Goal: Task Accomplishment & Management: Complete application form

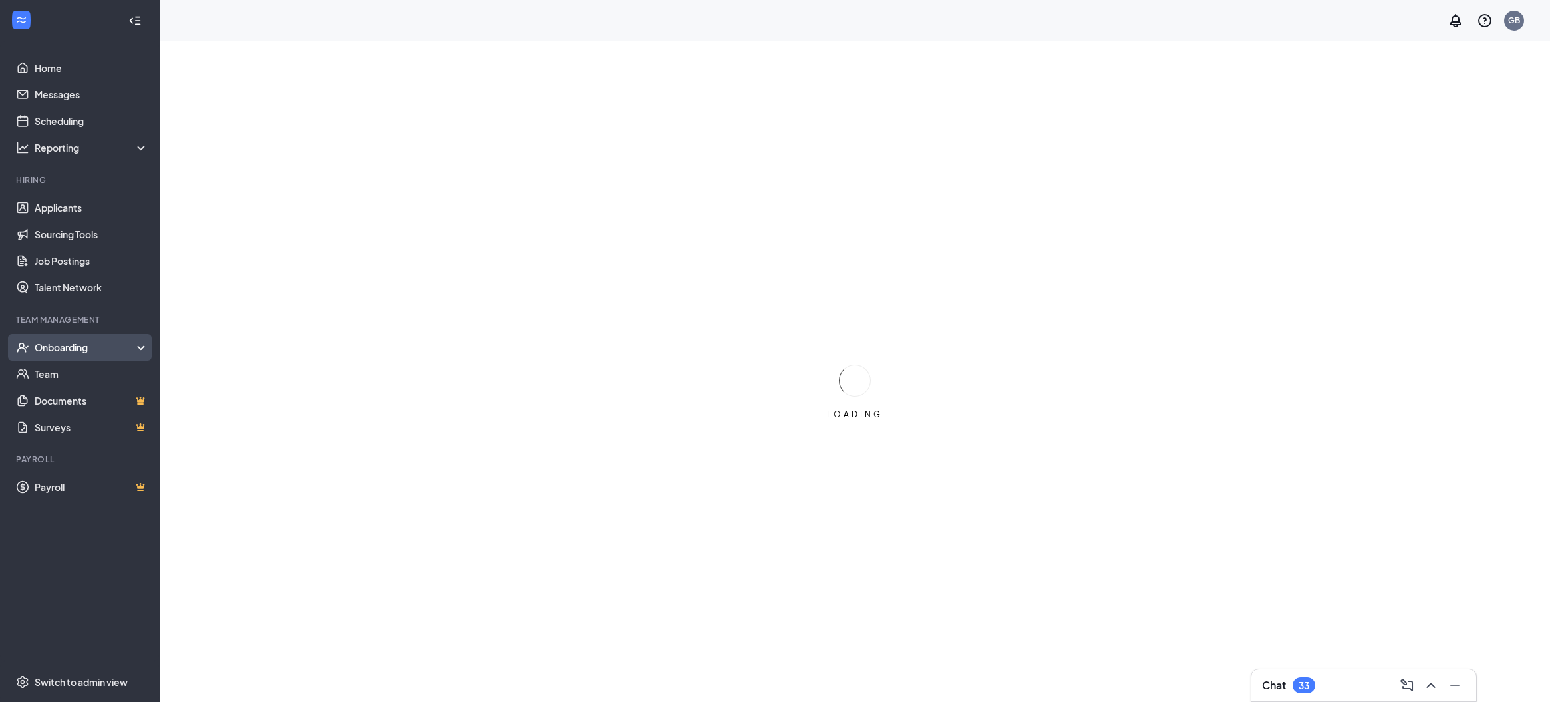
click at [121, 353] on div "Onboarding" at bounding box center [86, 347] width 102 height 13
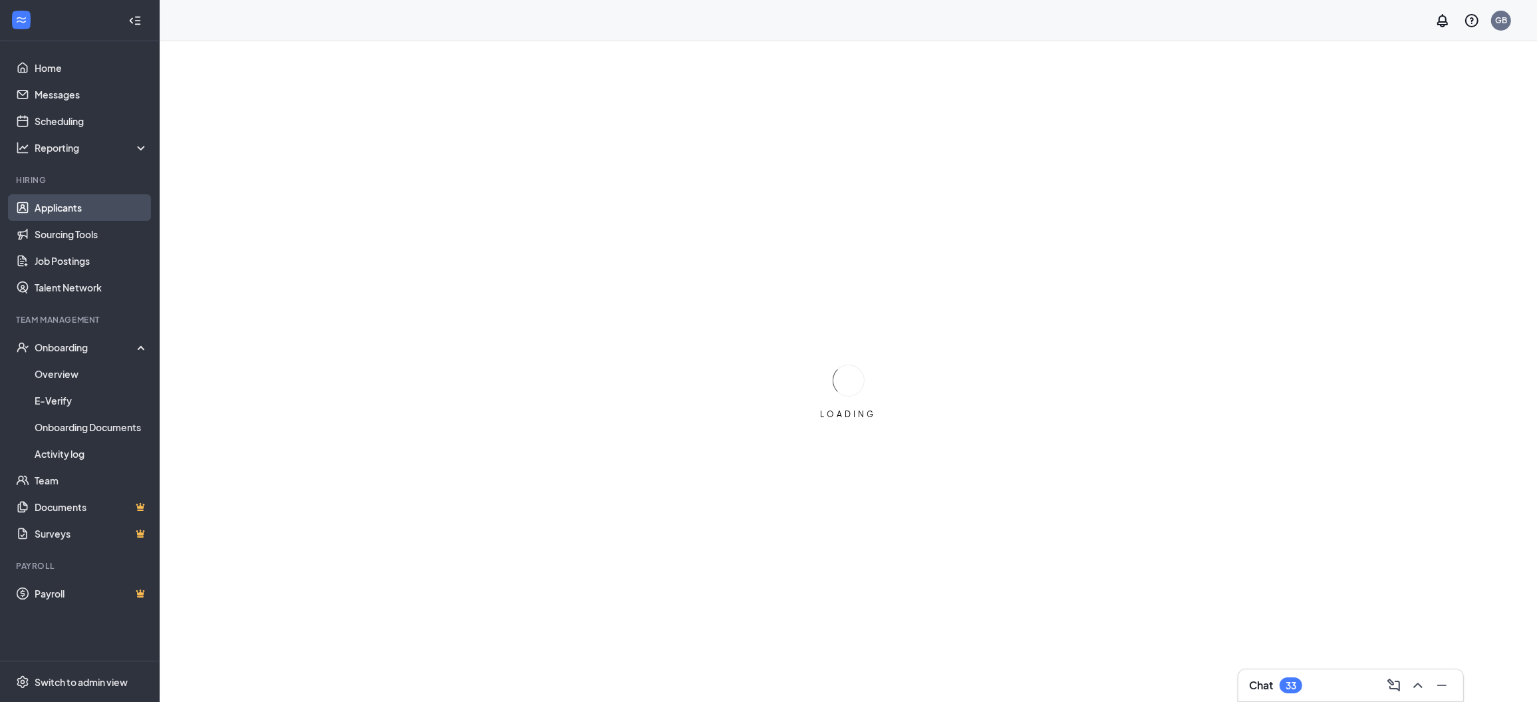
click at [74, 208] on link "Applicants" at bounding box center [92, 207] width 114 height 27
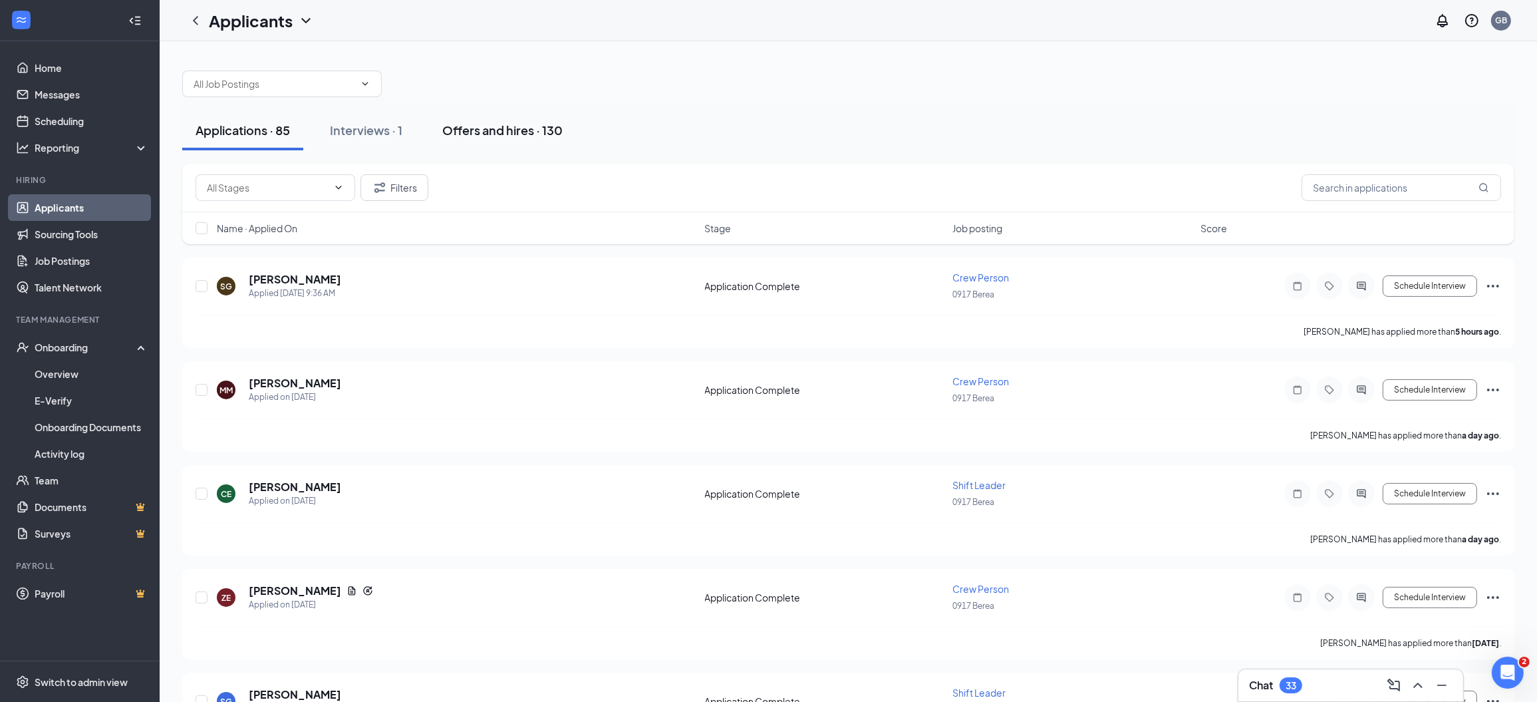
click at [479, 133] on div "Offers and hires · 130" at bounding box center [502, 130] width 120 height 17
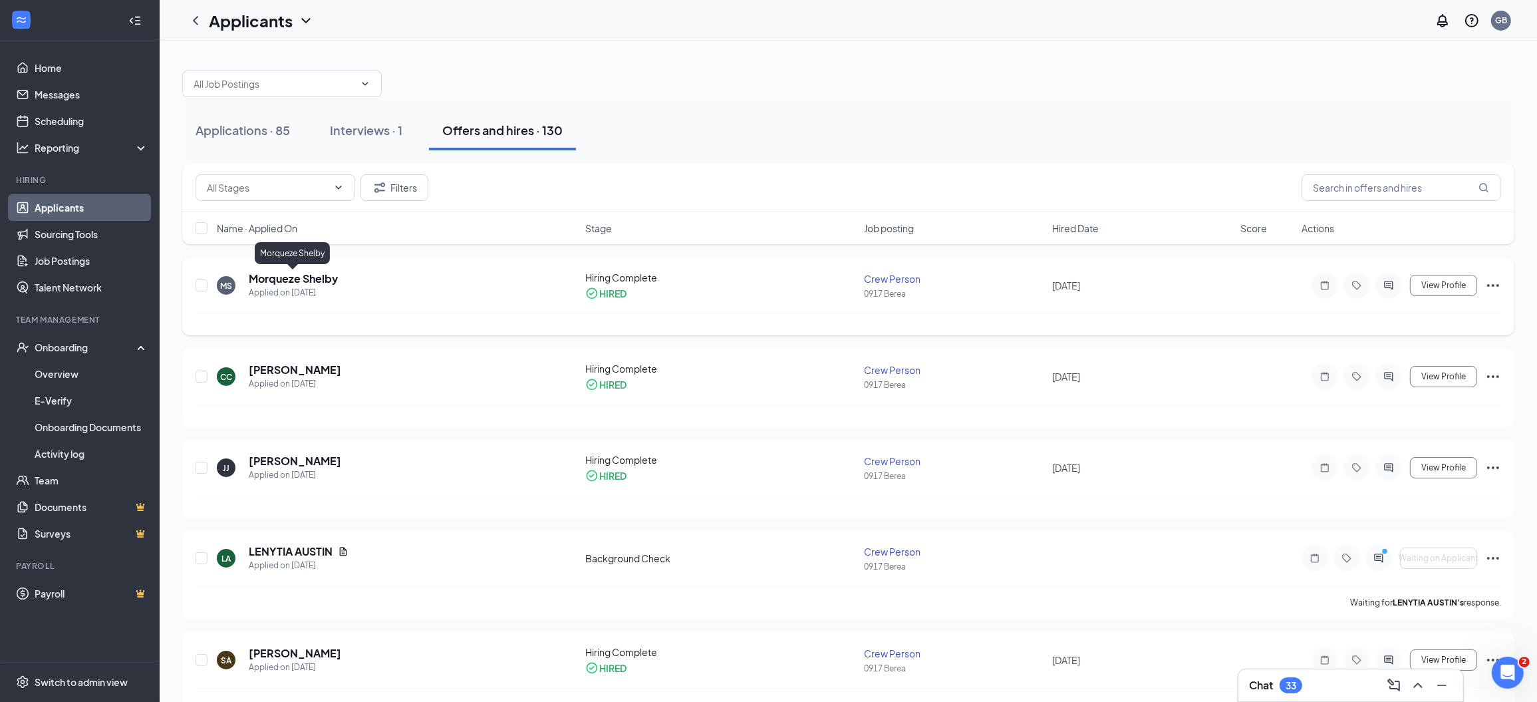
click at [324, 277] on h5 "Morqueze Shelby" at bounding box center [293, 278] width 89 height 15
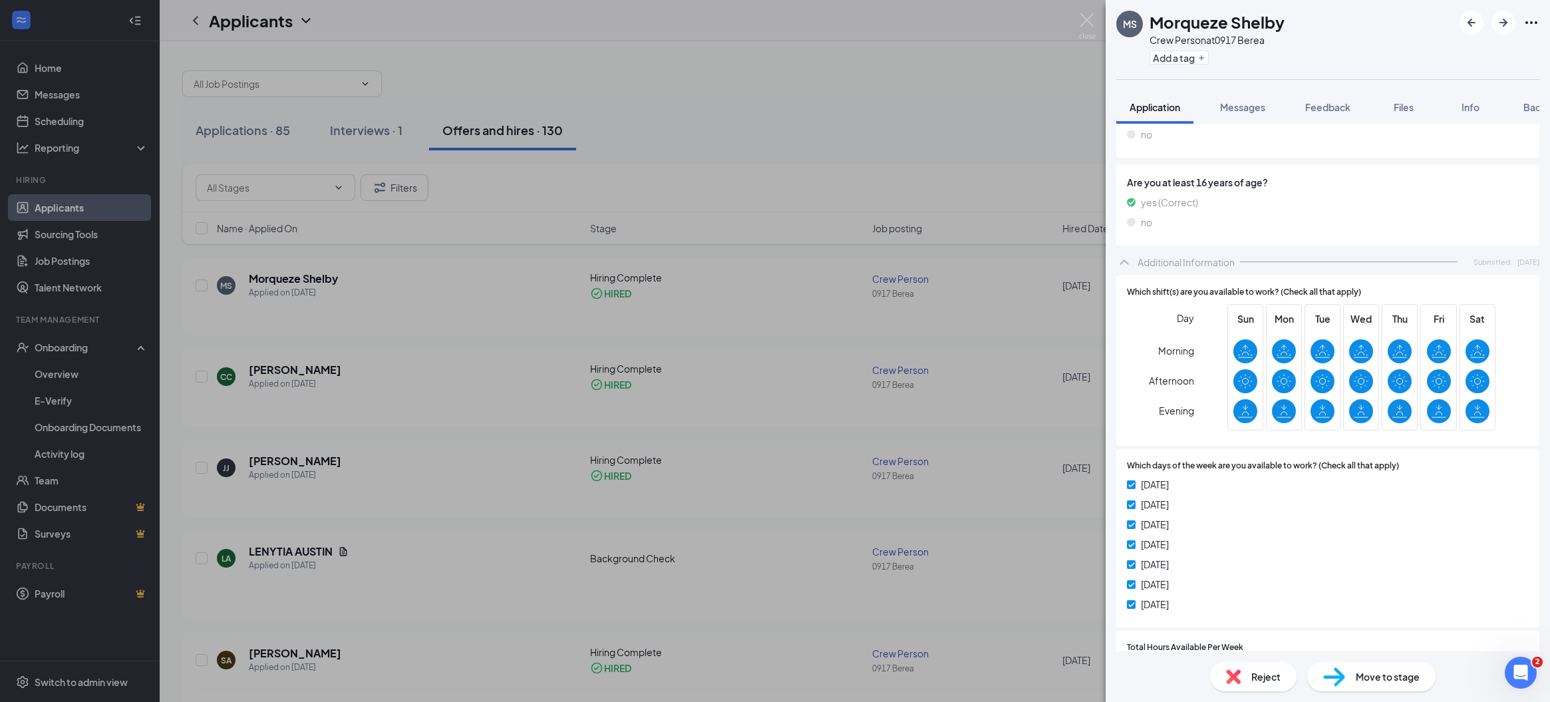
scroll to position [582, 0]
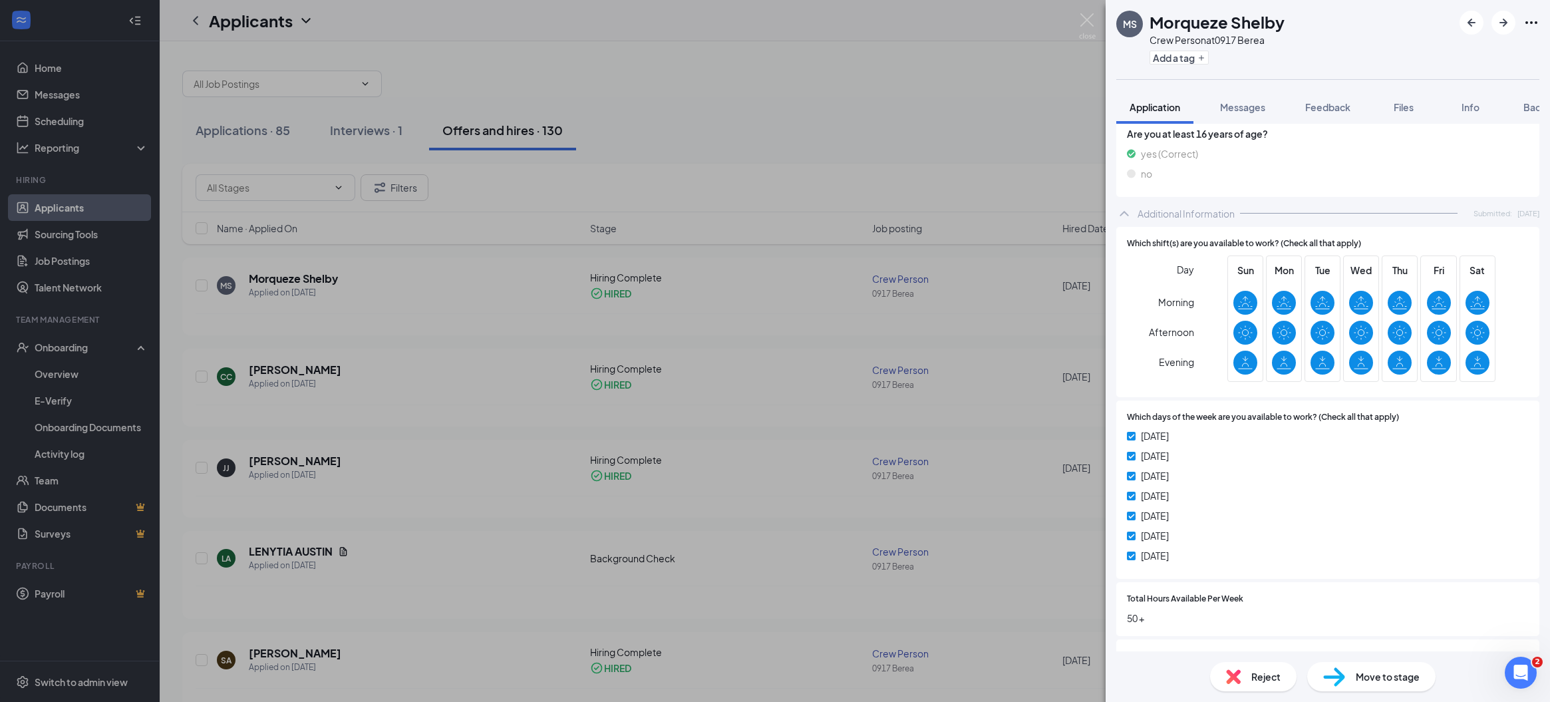
click at [1374, 676] on span "Move to stage" at bounding box center [1388, 676] width 64 height 15
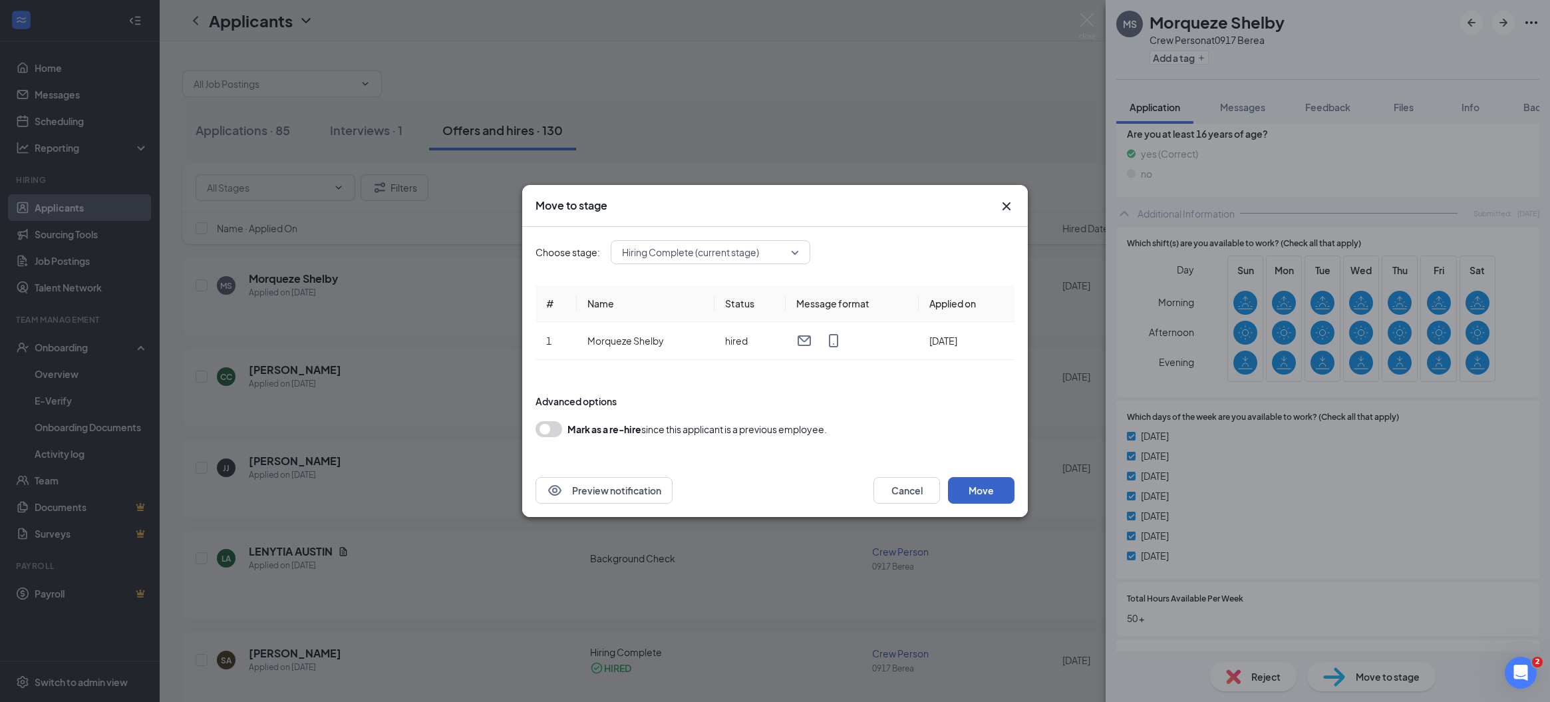
click at [976, 497] on button "Move" at bounding box center [981, 490] width 67 height 27
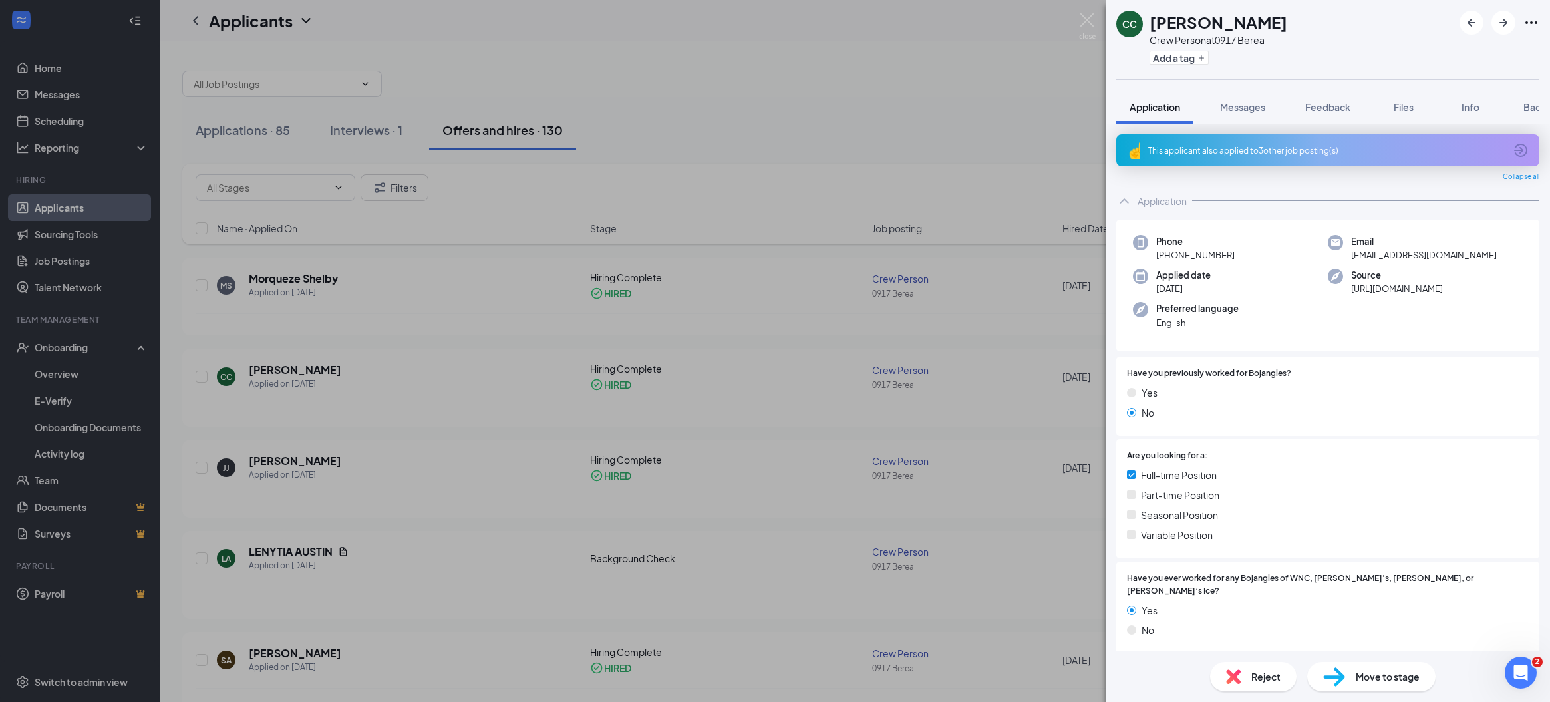
click at [840, 121] on div "CC [PERSON_NAME] Crew Person at 0917 Berea Add a tag Application Messages Feedb…" at bounding box center [775, 351] width 1550 height 702
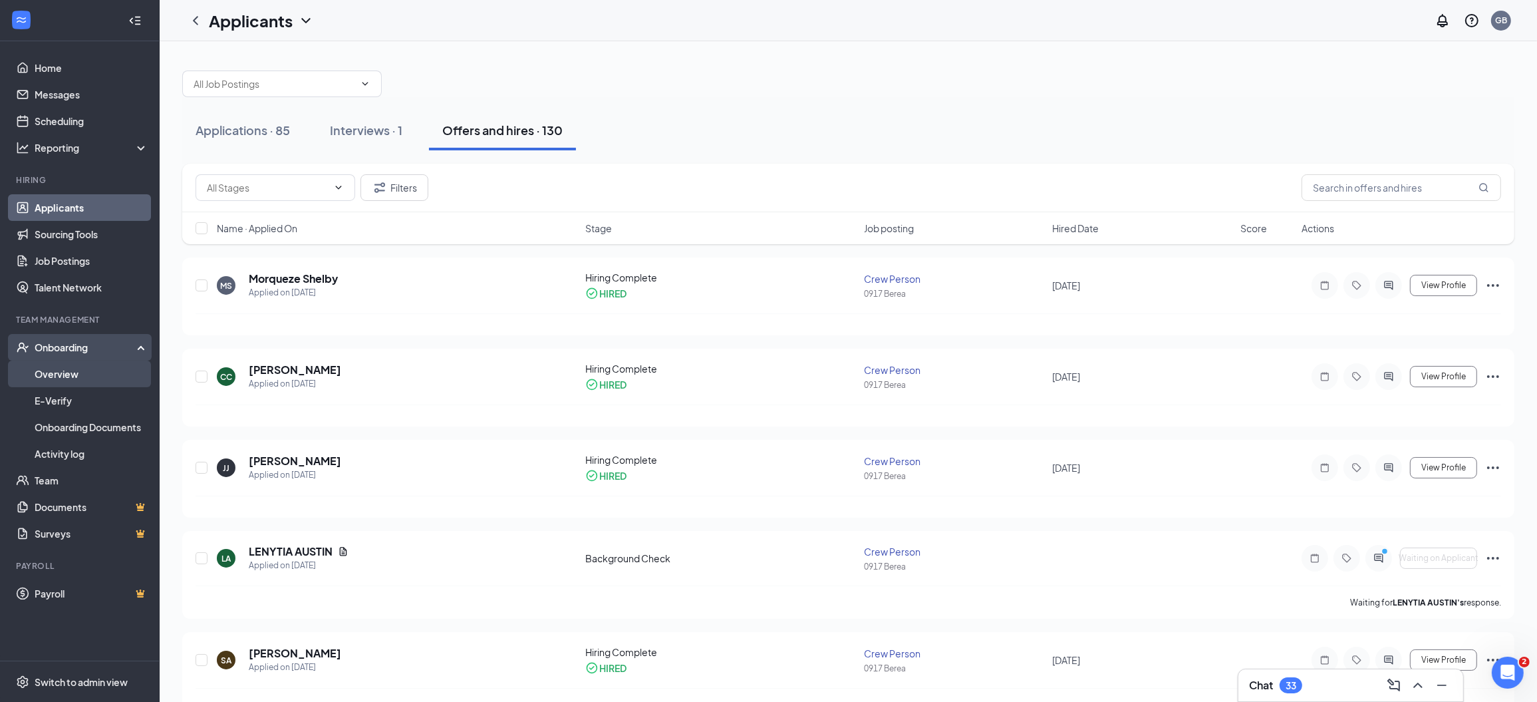
click at [93, 380] on link "Overview" at bounding box center [92, 374] width 114 height 27
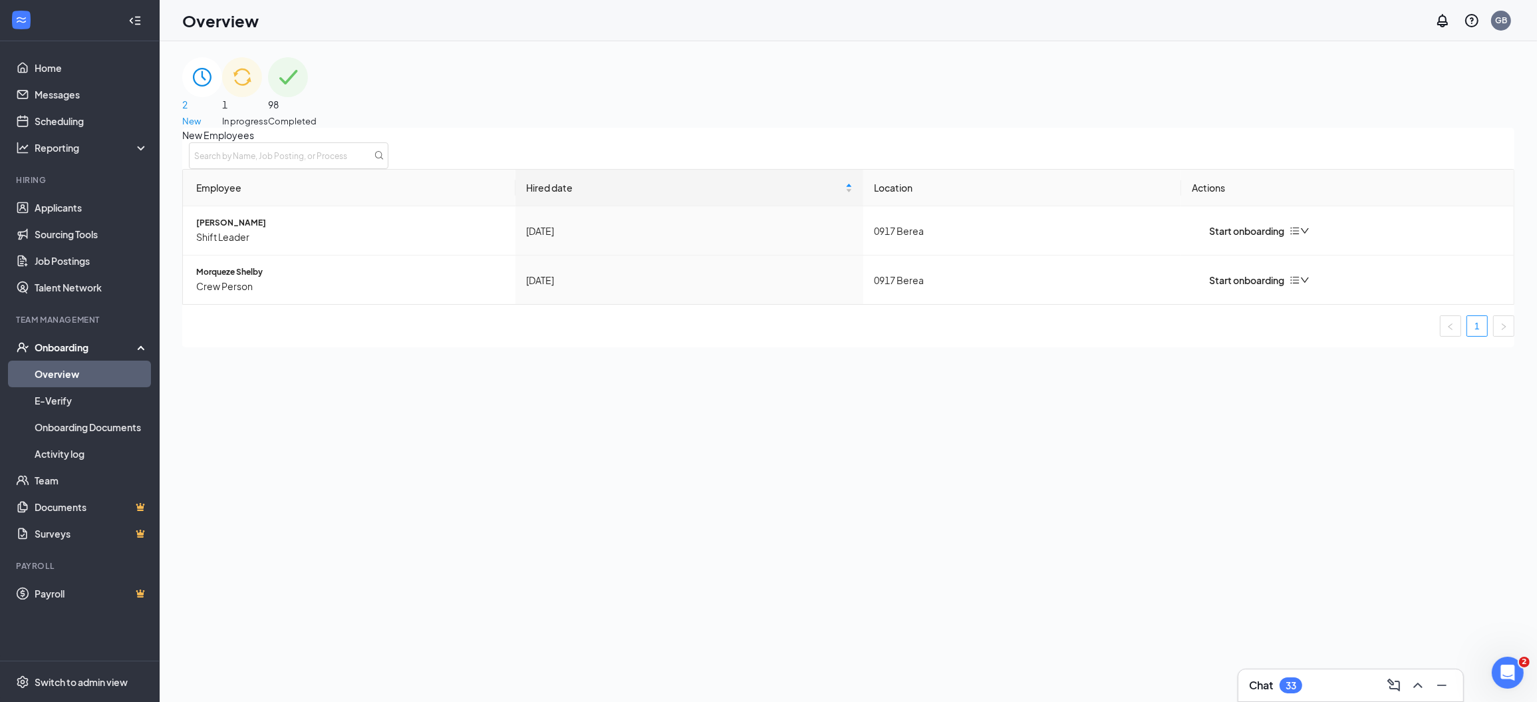
click at [222, 121] on div "2 New" at bounding box center [202, 92] width 40 height 71
click at [1251, 287] on div "Start onboarding" at bounding box center [1238, 280] width 92 height 15
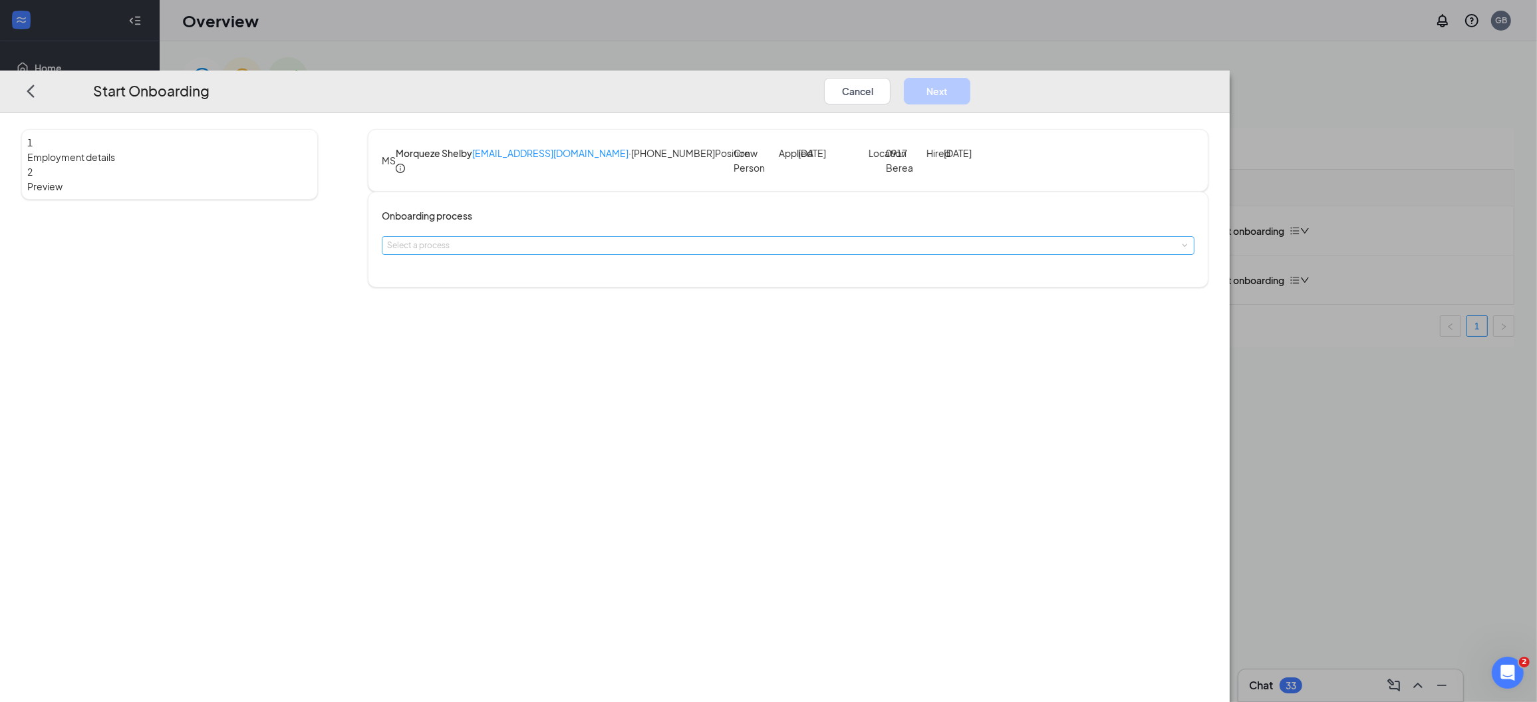
click at [732, 252] on div "Select a process" at bounding box center [785, 245] width 796 height 13
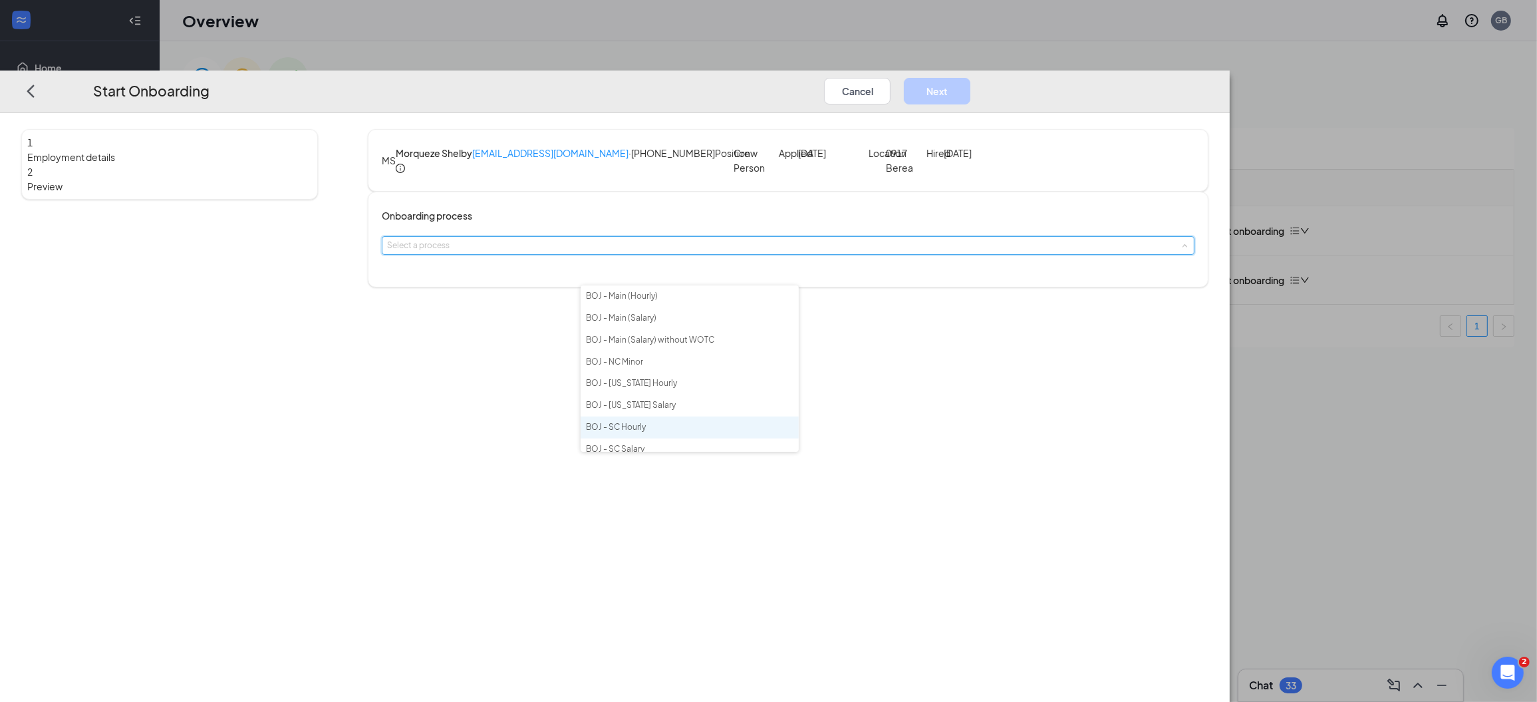
click at [643, 432] on span "BOJ - SC Hourly" at bounding box center [616, 427] width 60 height 10
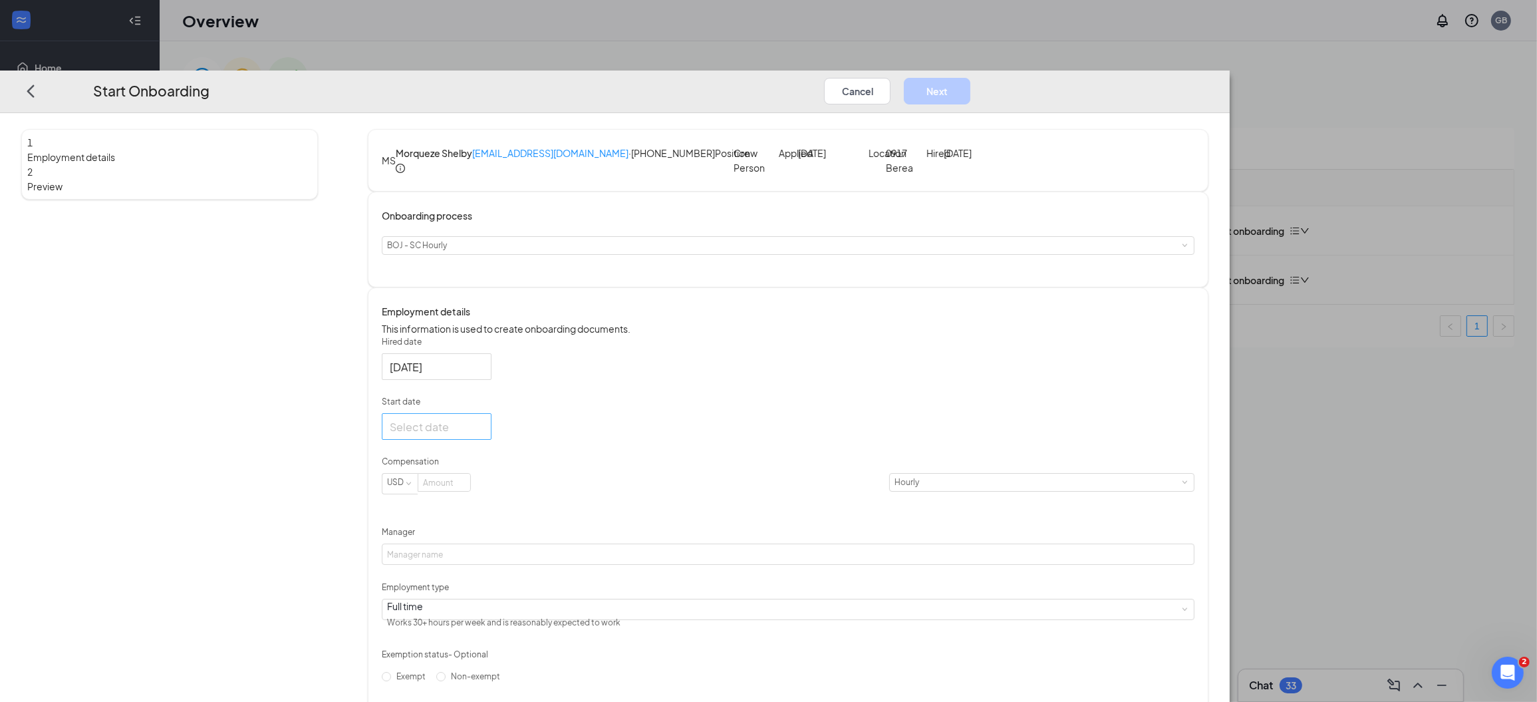
click at [492, 440] on div at bounding box center [437, 426] width 110 height 27
type input "[DATE]"
click at [458, 593] on div "26" at bounding box center [450, 585] width 16 height 16
type input "[DATE]"
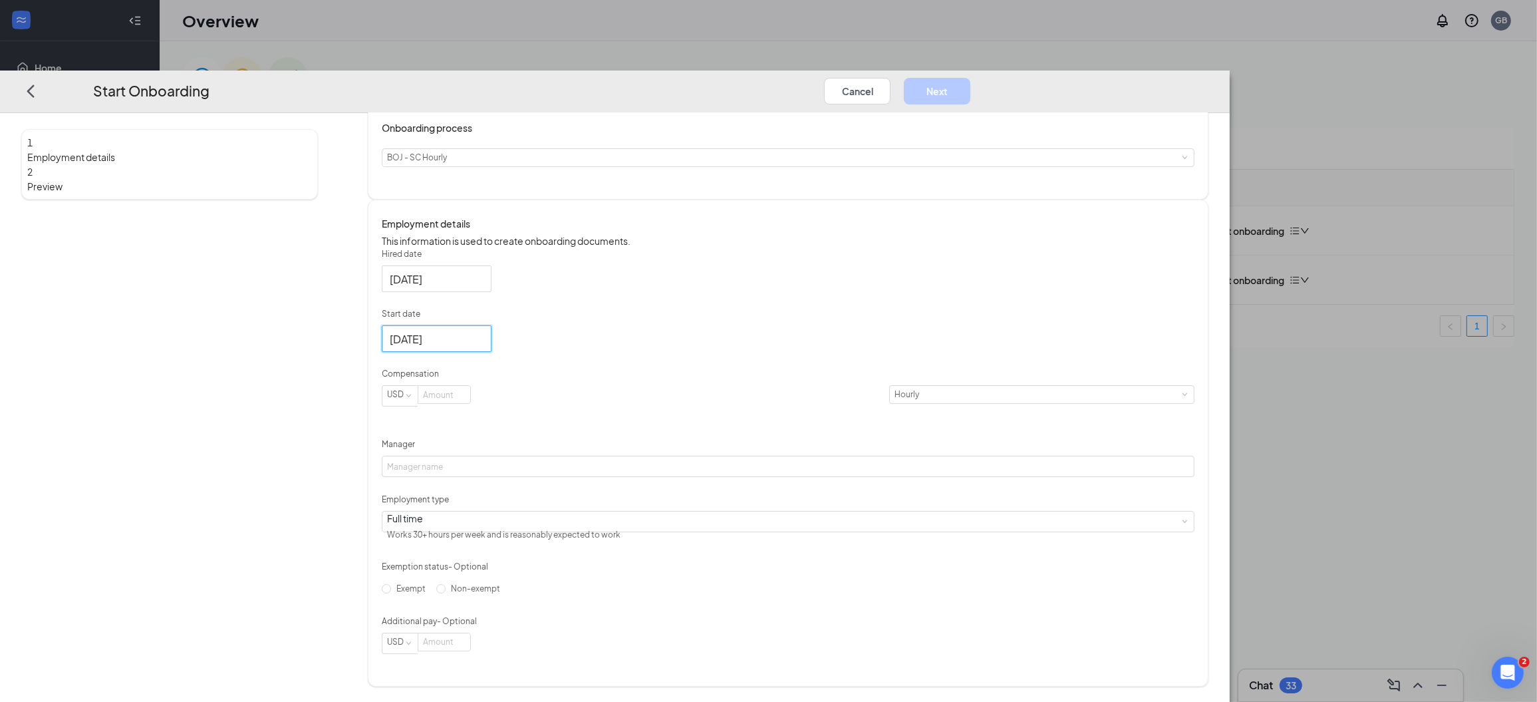
scroll to position [143, 0]
click at [643, 456] on input "Manager" at bounding box center [788, 466] width 813 height 21
type input "[PERSON_NAME]"
click at [470, 397] on input at bounding box center [444, 394] width 52 height 17
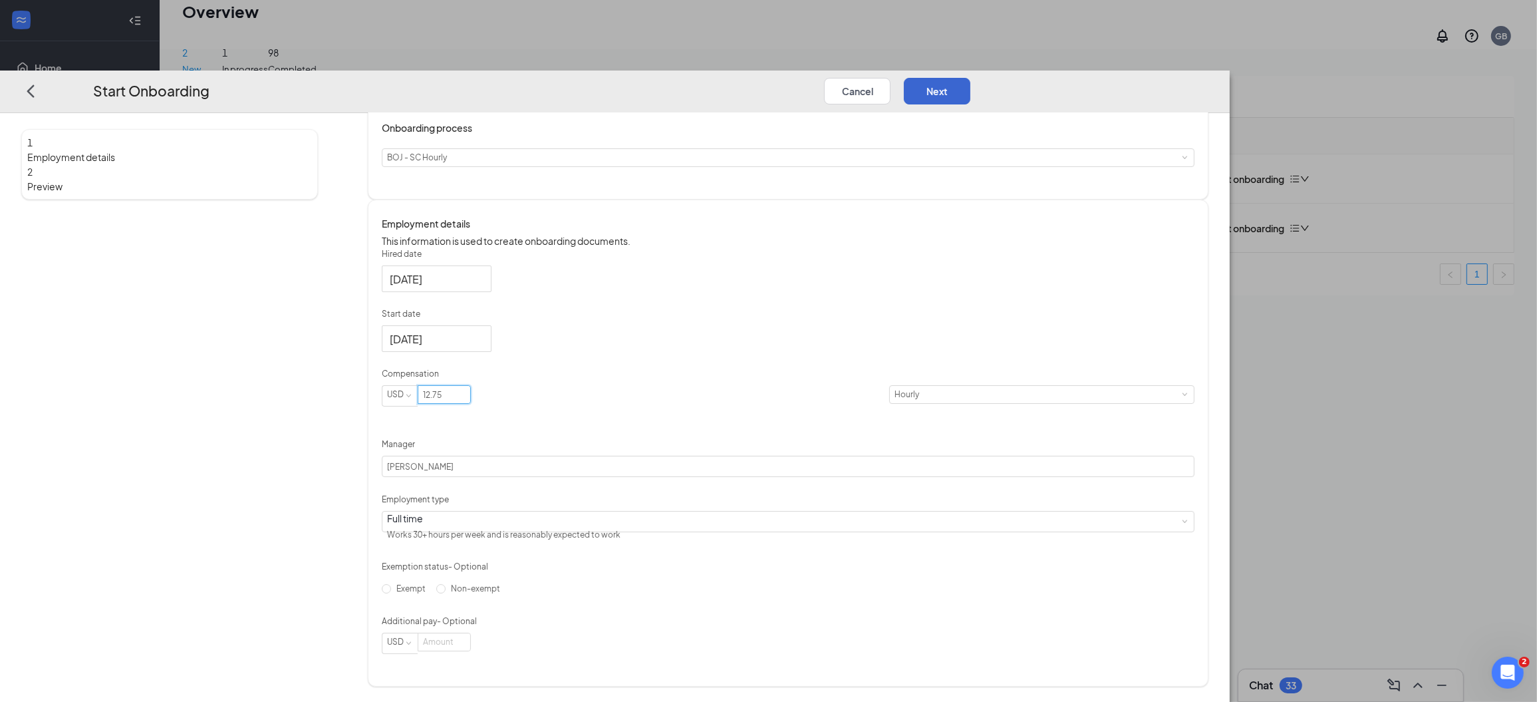
type input "12.75"
click at [971, 77] on button "Next" at bounding box center [937, 90] width 67 height 27
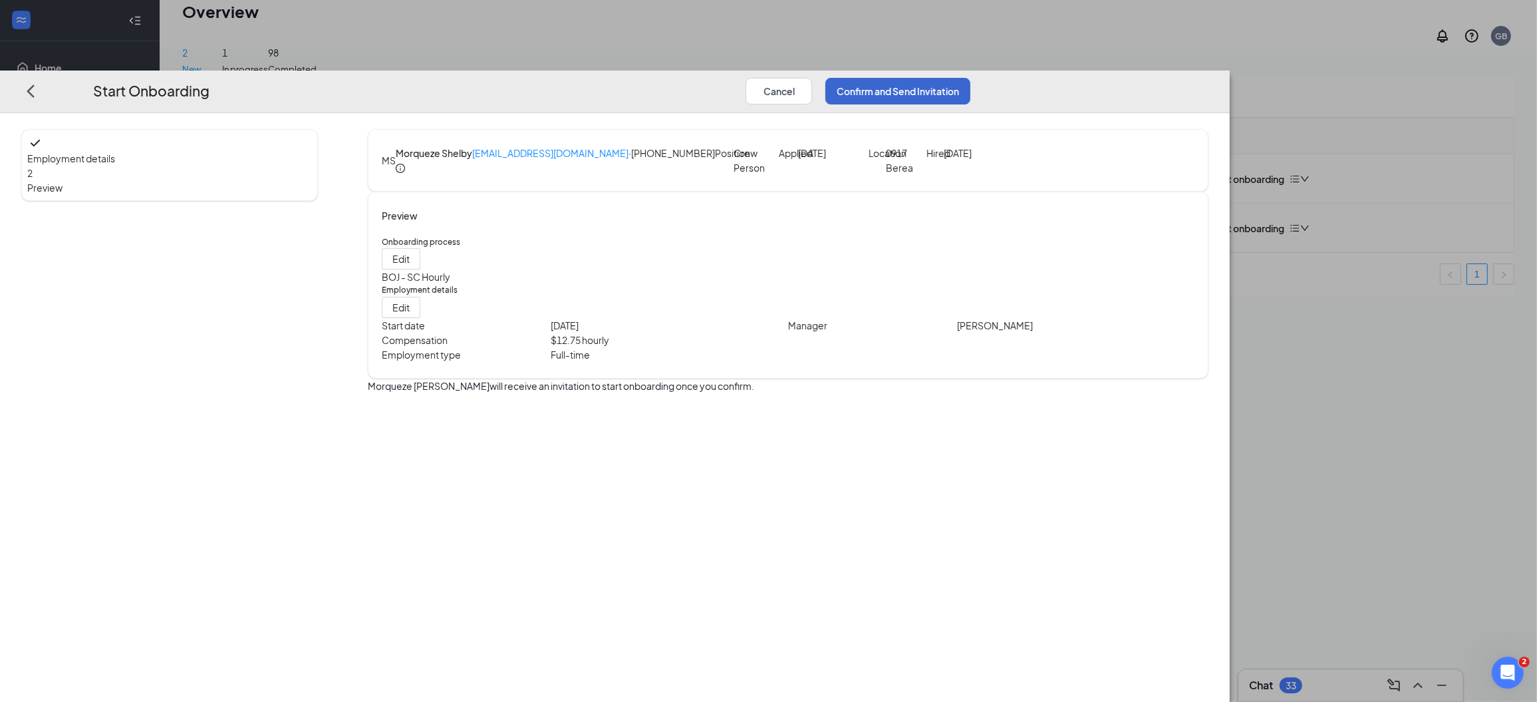
scroll to position [0, 0]
click at [971, 77] on button "Confirm and Send Invitation" at bounding box center [898, 90] width 145 height 27
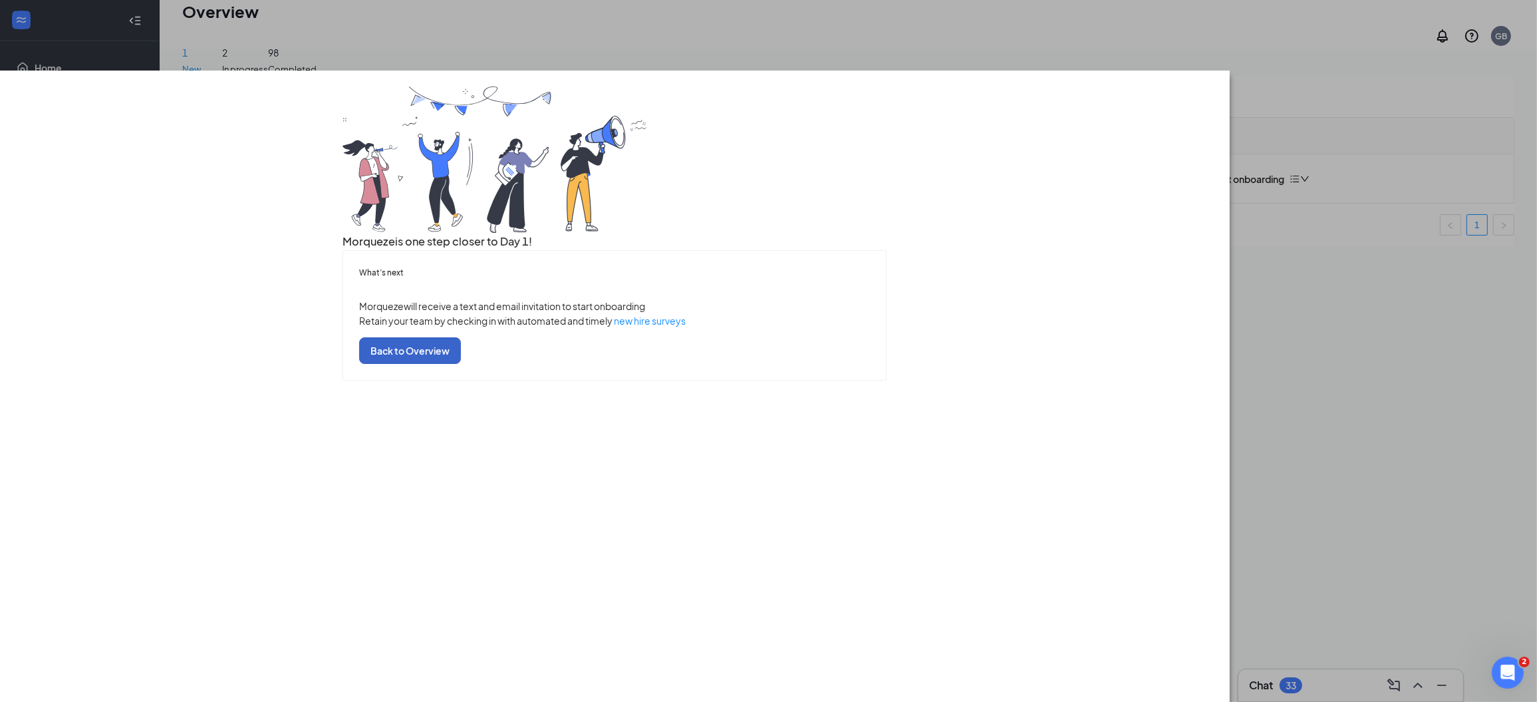
click at [461, 363] on button "Back to Overview" at bounding box center [410, 350] width 102 height 27
